Goal: Task Accomplishment & Management: Manage account settings

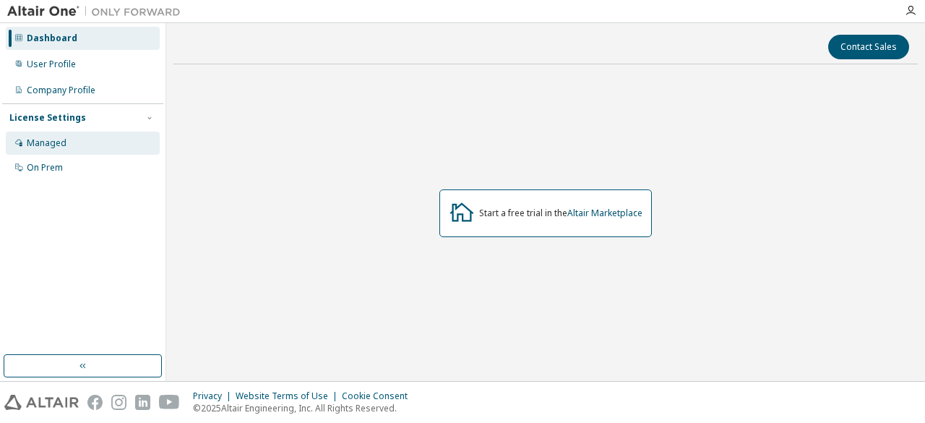
click at [72, 137] on div "Managed" at bounding box center [83, 142] width 154 height 23
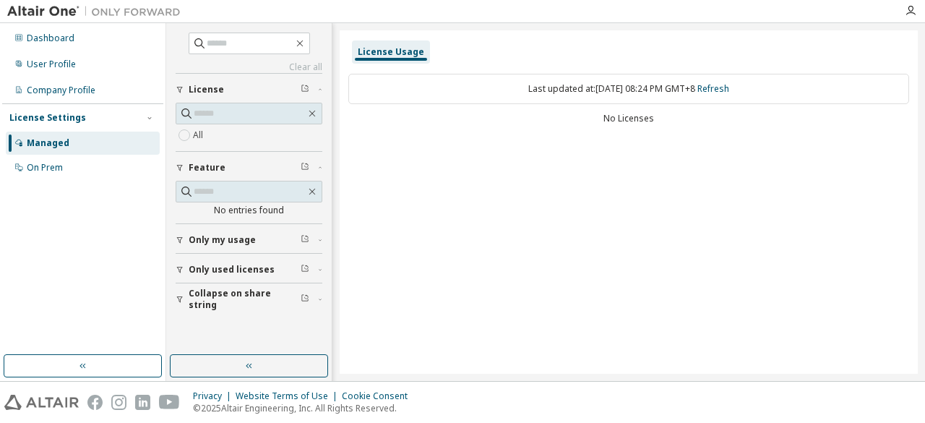
click at [227, 269] on span "Only used licenses" at bounding box center [232, 270] width 86 height 12
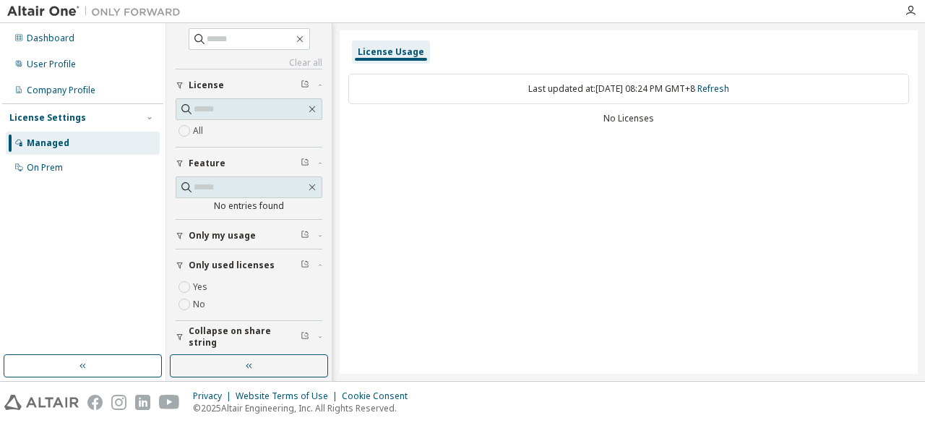
scroll to position [6, 0]
